Goal: Task Accomplishment & Management: Manage account settings

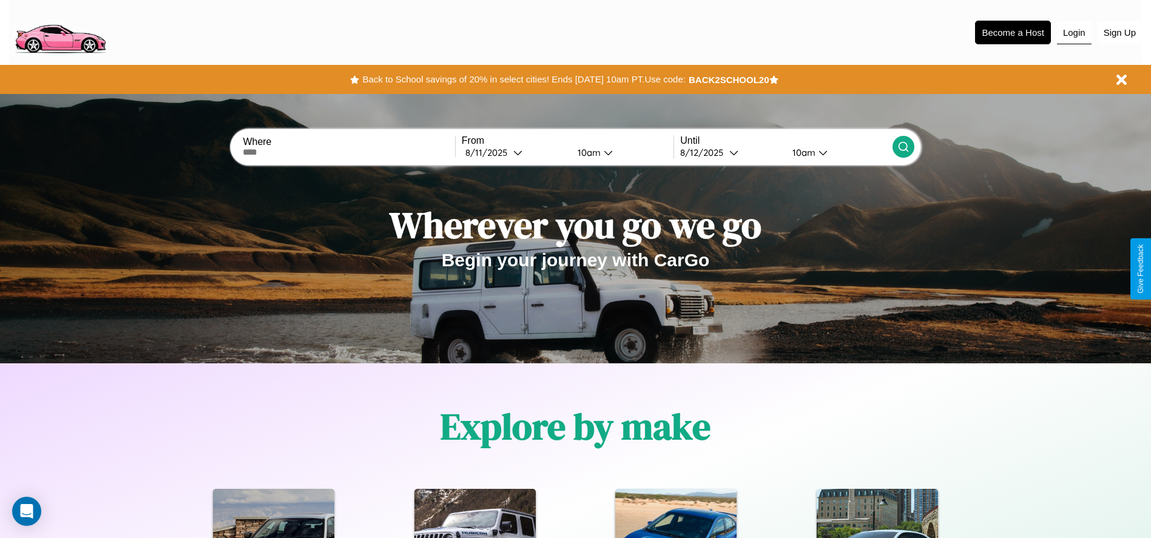
click at [1074, 32] on button "Login" at bounding box center [1074, 32] width 35 height 23
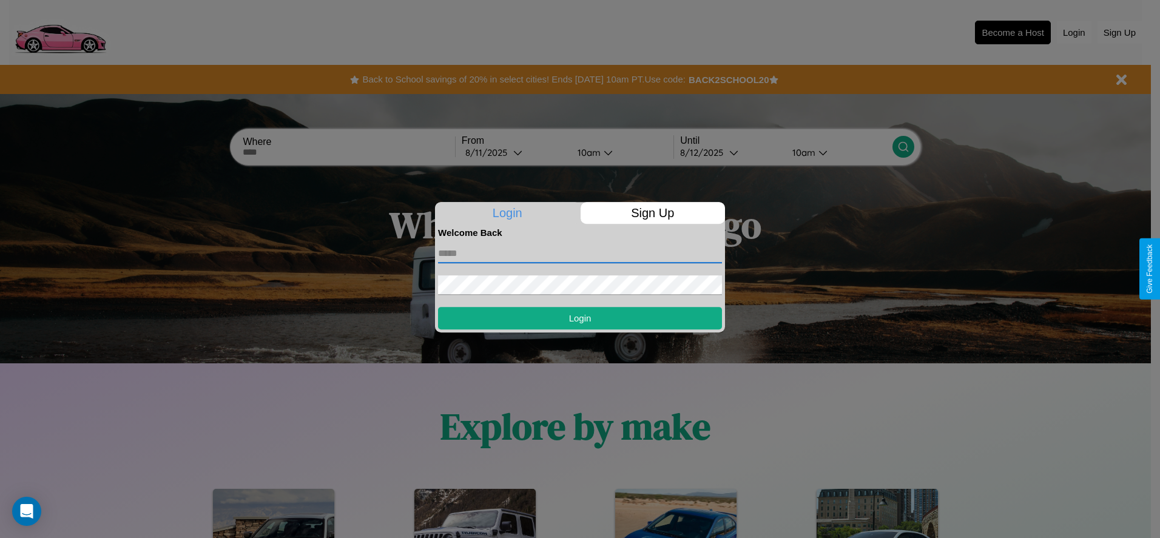
click at [580, 253] on input "text" at bounding box center [580, 253] width 284 height 19
type input "**********"
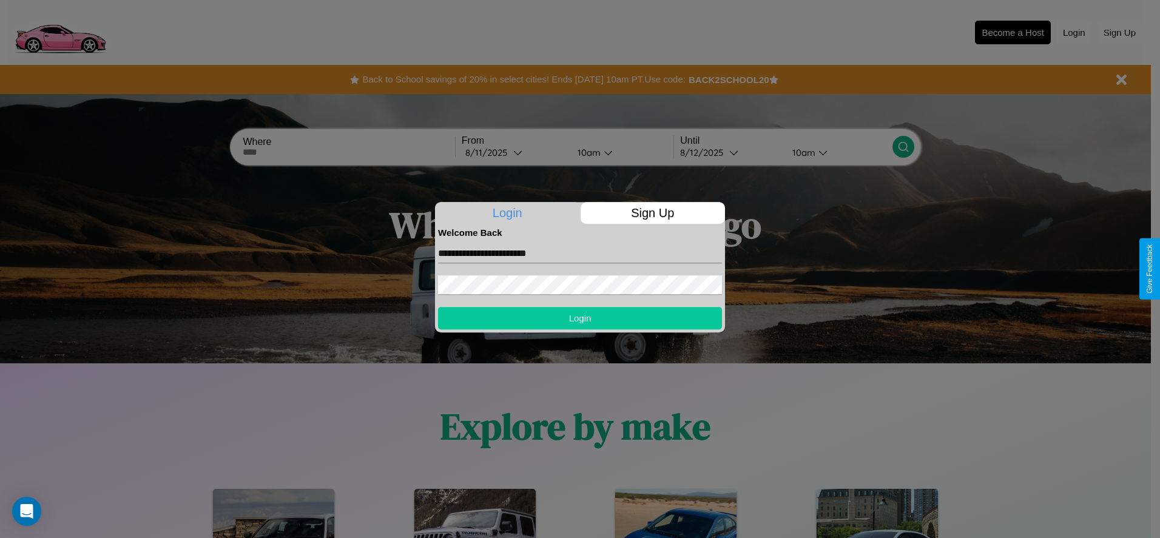
click at [580, 318] on button "Login" at bounding box center [580, 318] width 284 height 22
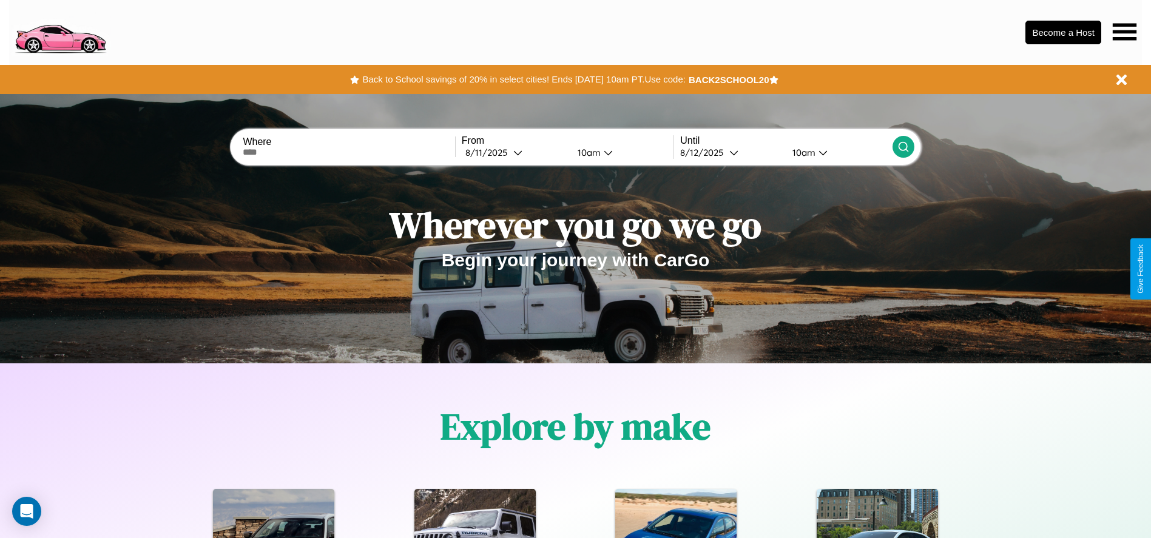
click at [1124, 32] on icon at bounding box center [1124, 31] width 24 height 17
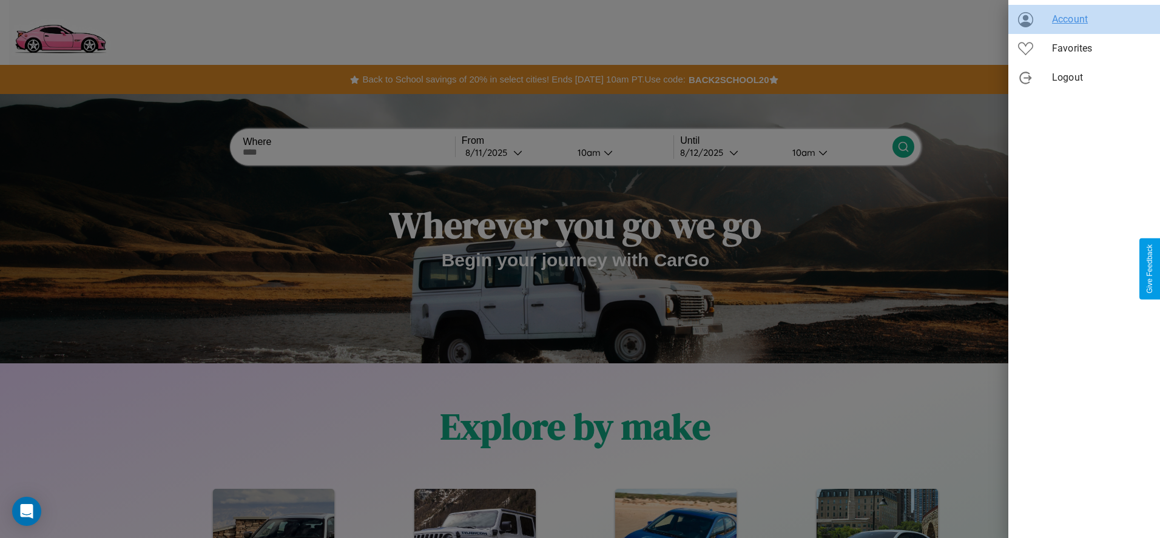
click at [1084, 19] on span "Account" at bounding box center [1101, 19] width 98 height 15
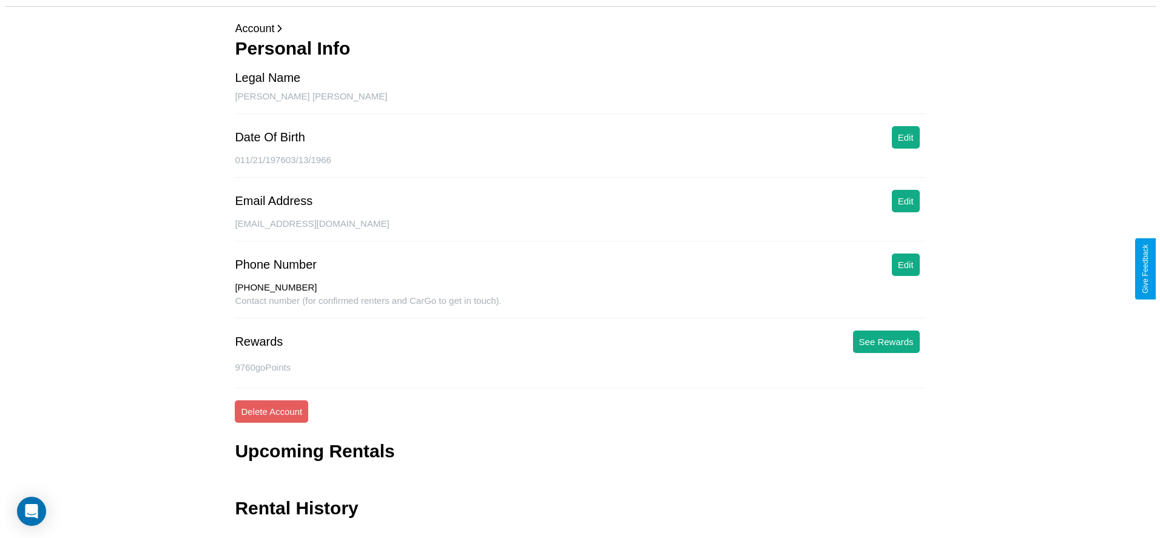
scroll to position [69, 0]
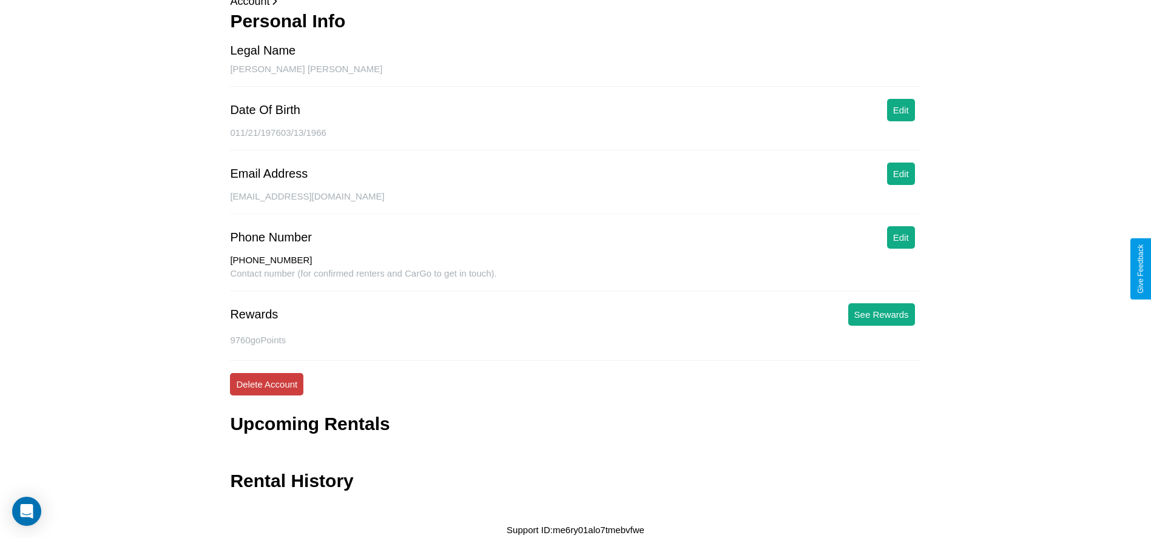
click at [266, 384] on button "Delete Account" at bounding box center [266, 384] width 73 height 22
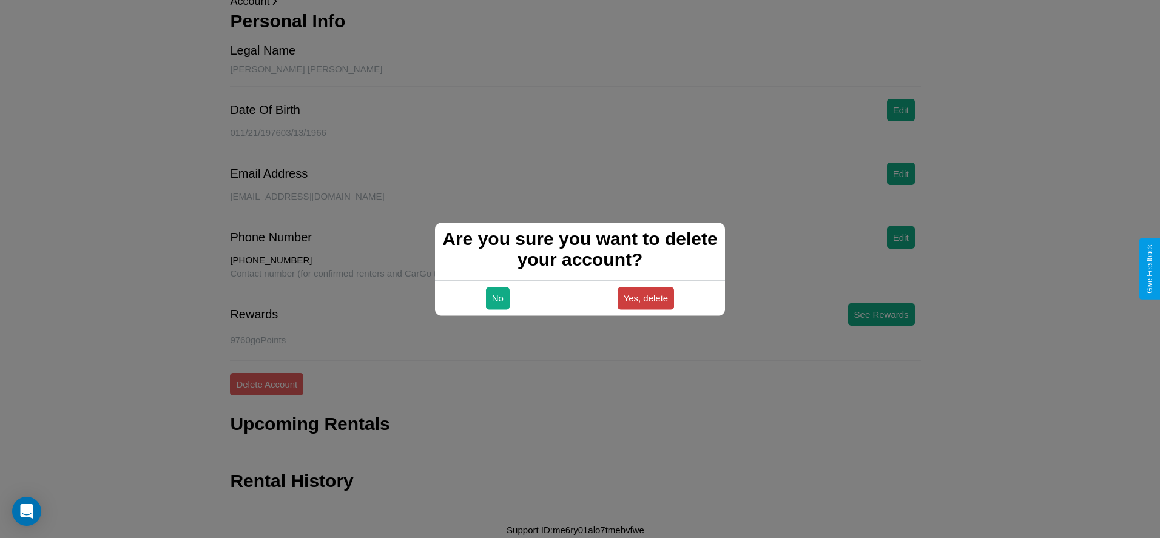
click at [645, 298] on button "Yes, delete" at bounding box center [646, 298] width 57 height 22
